Goal: Task Accomplishment & Management: Manage account settings

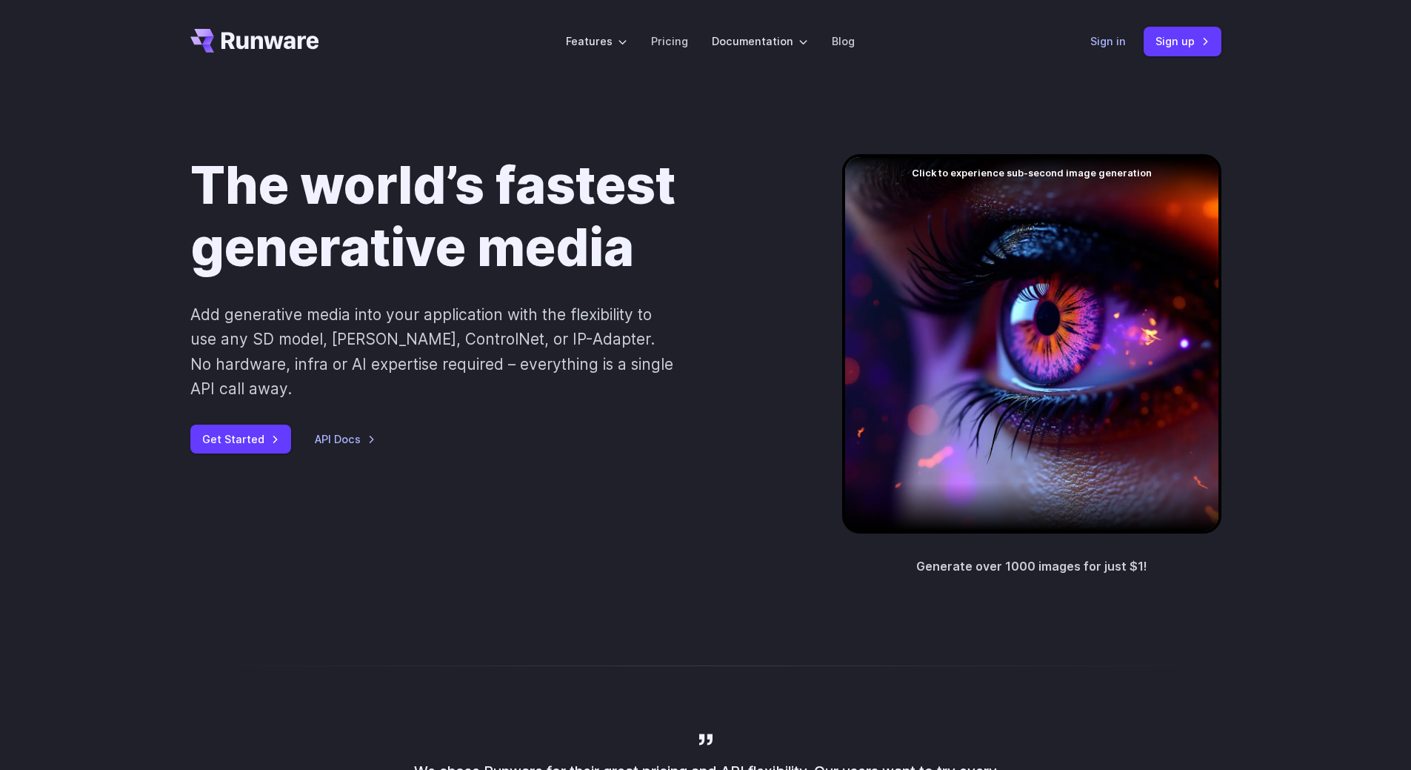
click at [1110, 43] on link "Sign in" at bounding box center [1108, 41] width 36 height 17
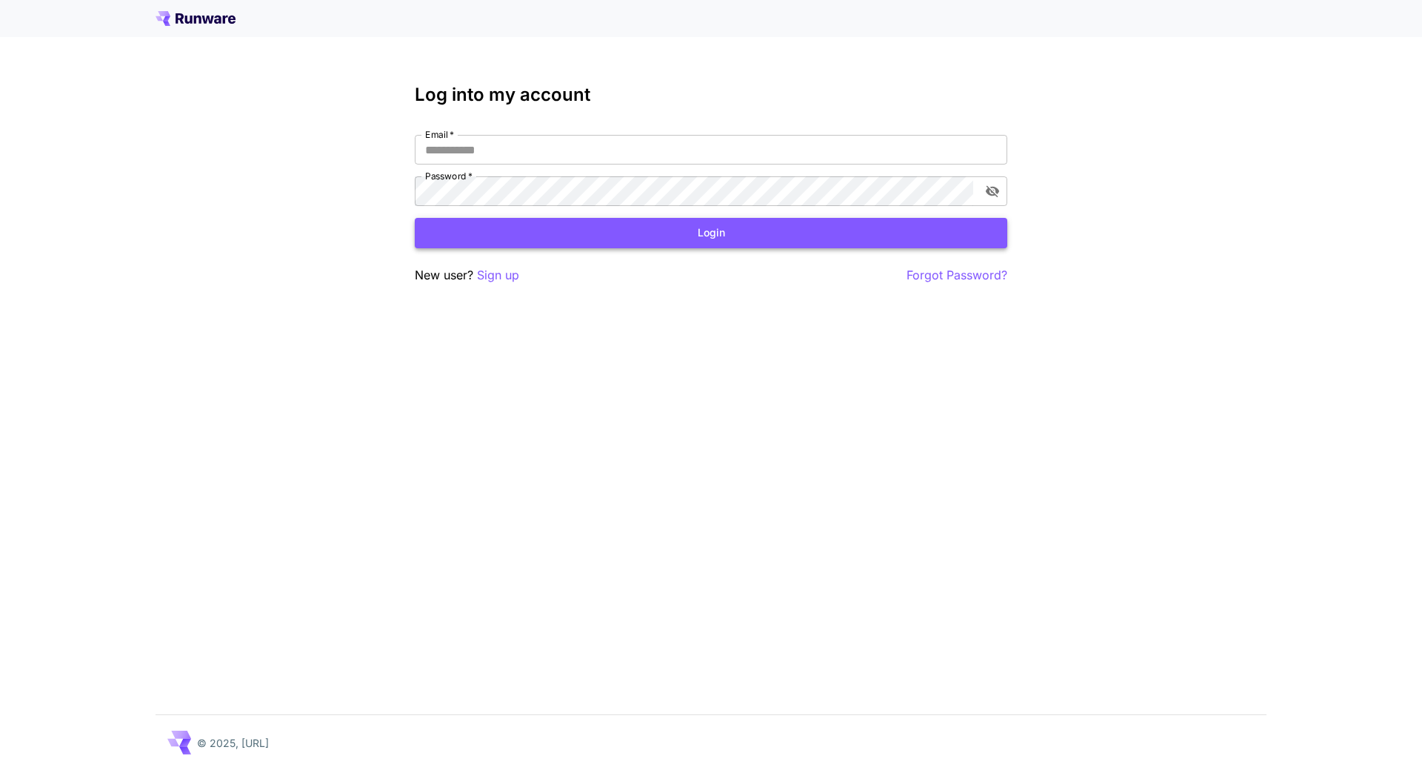
type input "**********"
click at [579, 236] on button "Login" at bounding box center [711, 233] width 593 height 30
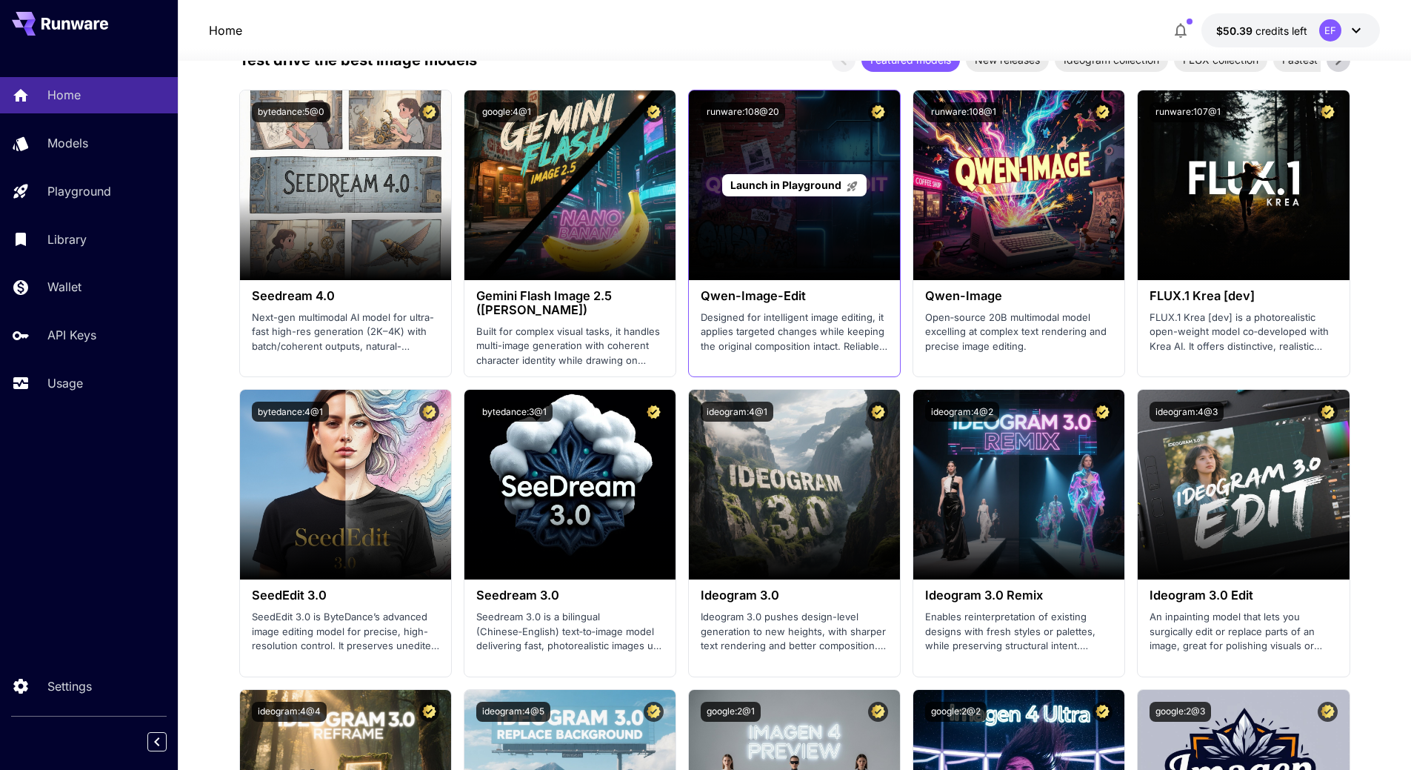
scroll to position [1481, 0]
